Goal: Task Accomplishment & Management: Manage account settings

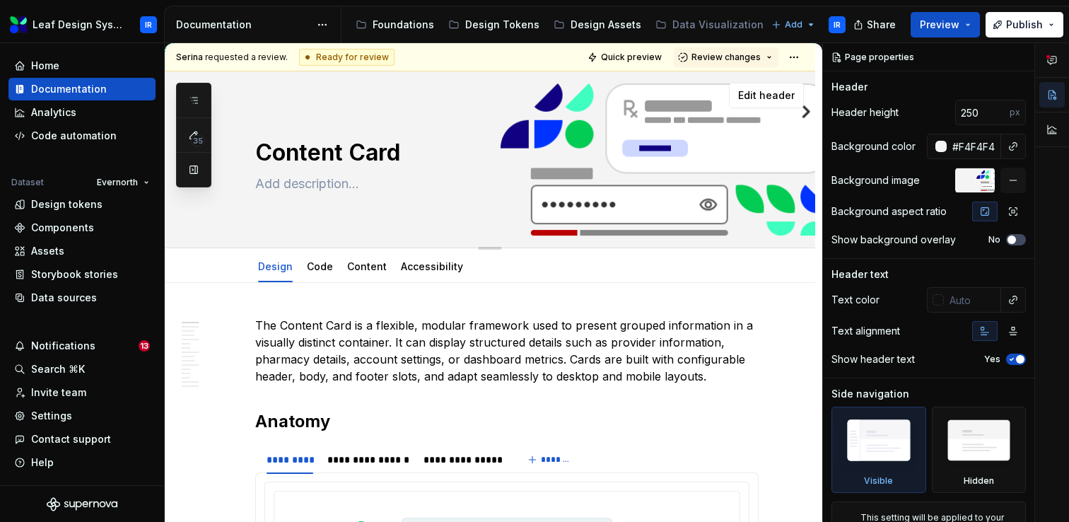
type textarea "*"
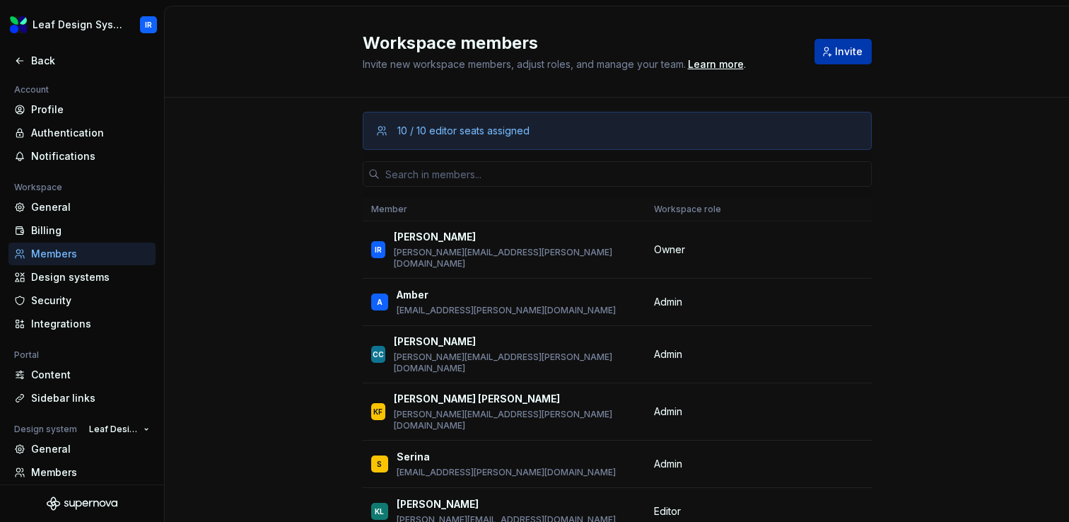
click at [841, 51] on span "Invite" at bounding box center [849, 52] width 28 height 14
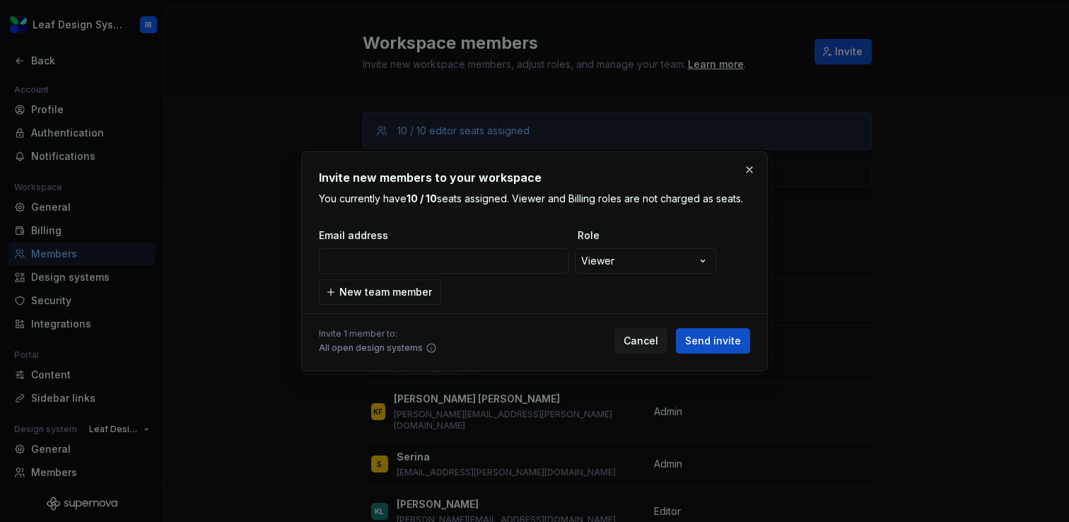
type input "[PERSON_NAME][EMAIL_ADDRESS][PERSON_NAME][DOMAIN_NAME]"
click at [730, 336] on span "Send invite" at bounding box center [713, 341] width 56 height 14
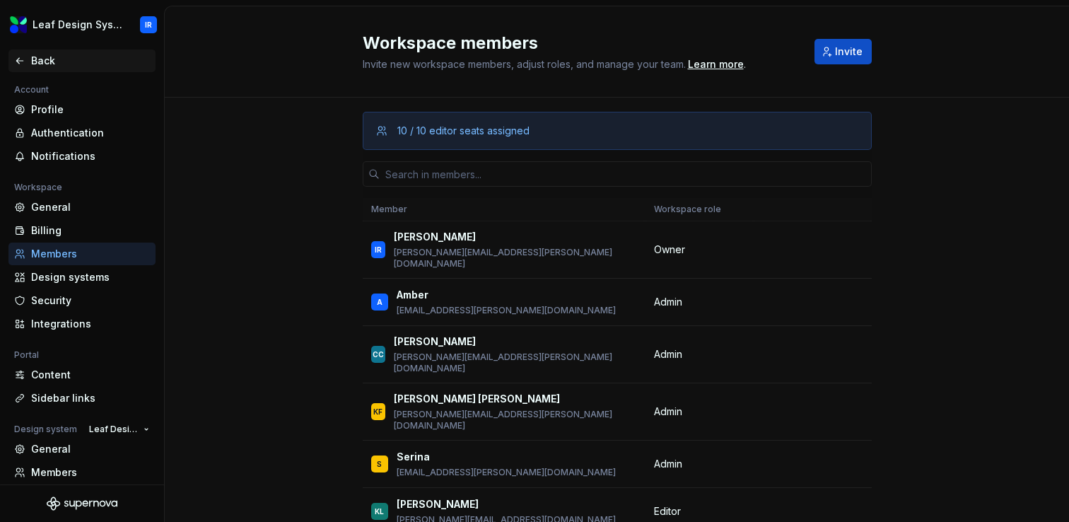
click at [52, 61] on div "Back" at bounding box center [90, 61] width 119 height 14
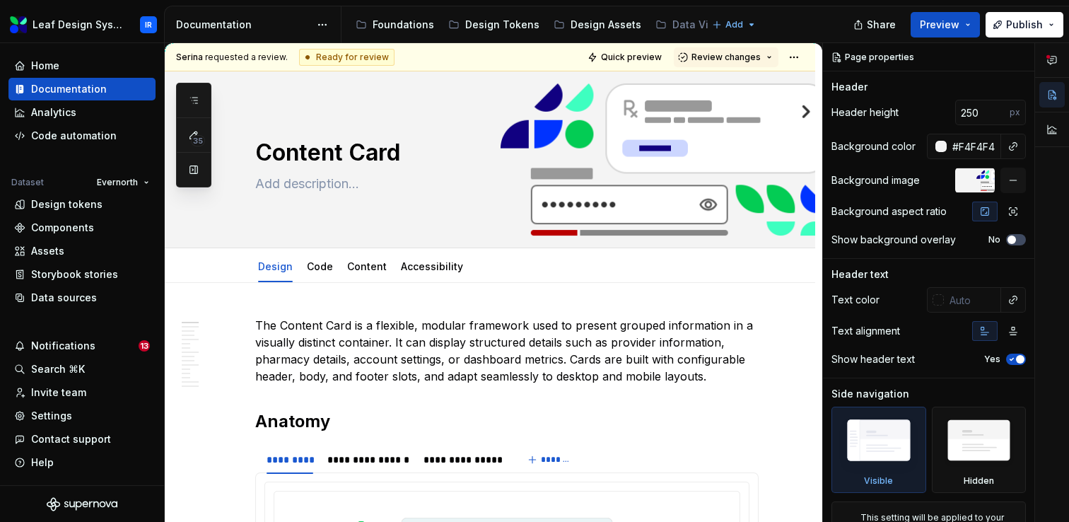
type textarea "*"
